Goal: Task Accomplishment & Management: Manage account settings

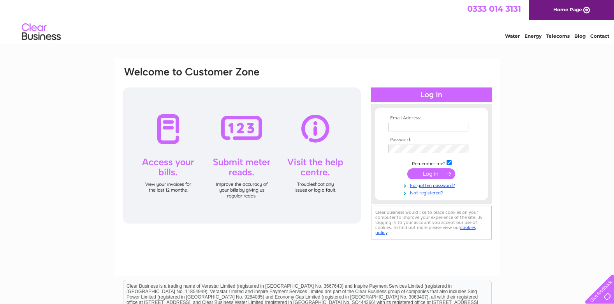
type input "info@mylesbros.co.uk"
click at [429, 172] on input "submit" at bounding box center [431, 174] width 48 height 11
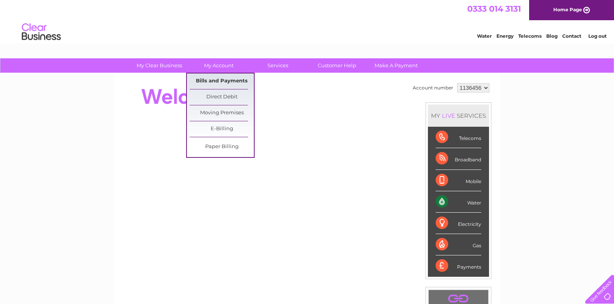
click at [222, 78] on link "Bills and Payments" at bounding box center [222, 82] width 64 height 16
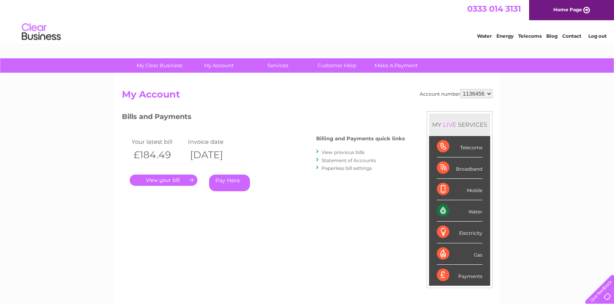
click at [167, 181] on link "." at bounding box center [164, 180] width 68 height 11
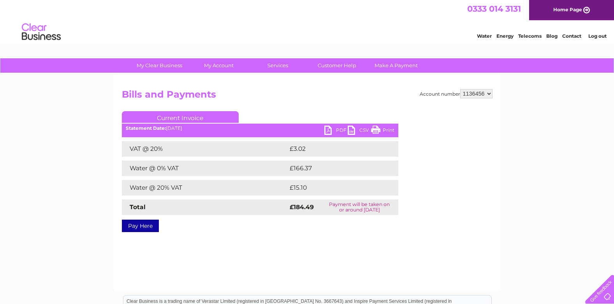
click at [325, 130] on link "PDF" at bounding box center [335, 131] width 23 height 11
click at [604, 35] on link "Log out" at bounding box center [597, 36] width 18 height 6
